Goal: Task Accomplishment & Management: Complete application form

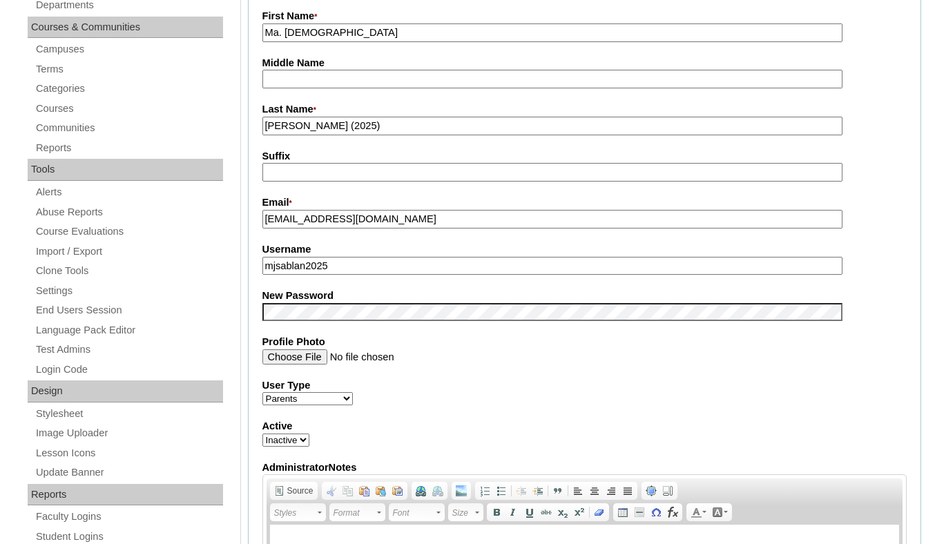
scroll to position [378, 0]
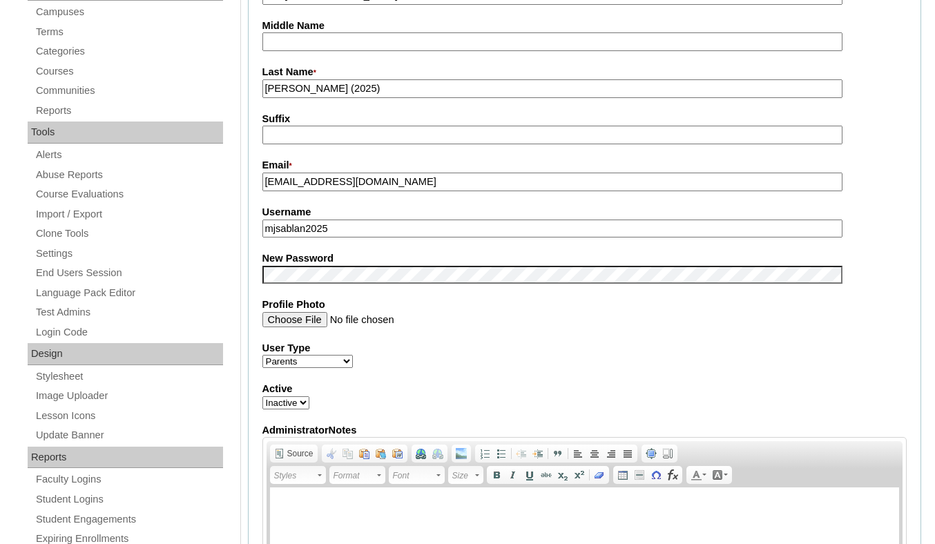
click at [614, 369] on div "User Type Faculty Staff Student Parents School Facilitators" at bounding box center [584, 355] width 645 height 28
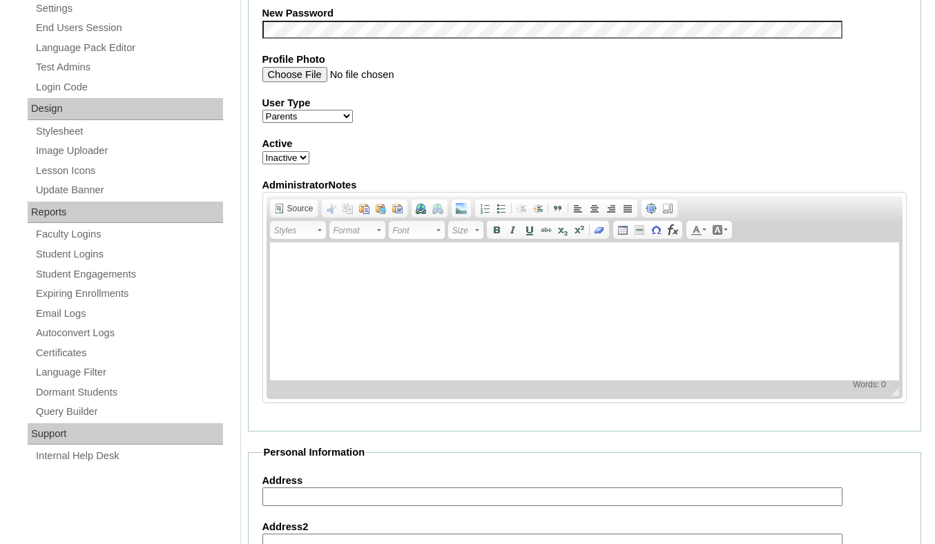
scroll to position [1285, 0]
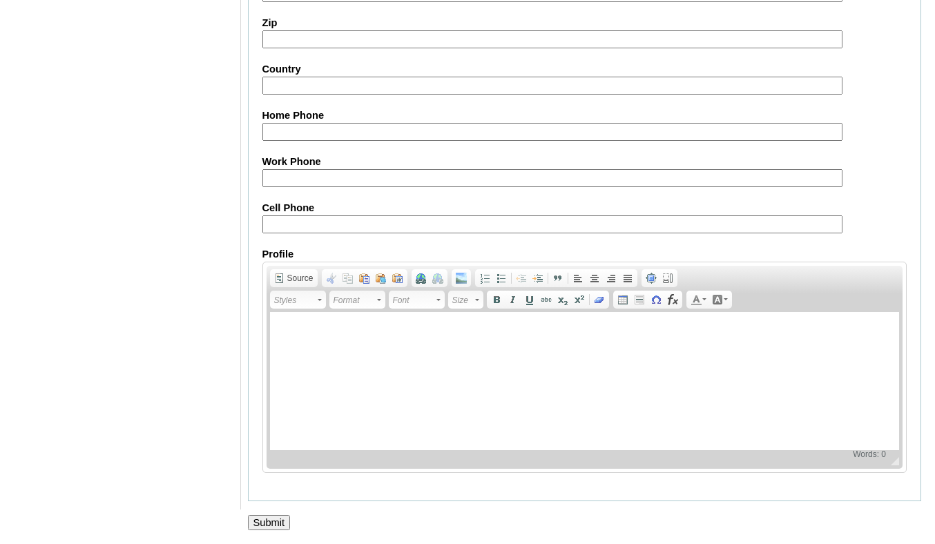
click at [262, 530] on input "Submit" at bounding box center [269, 522] width 43 height 15
